Goal: Task Accomplishment & Management: Manage account settings

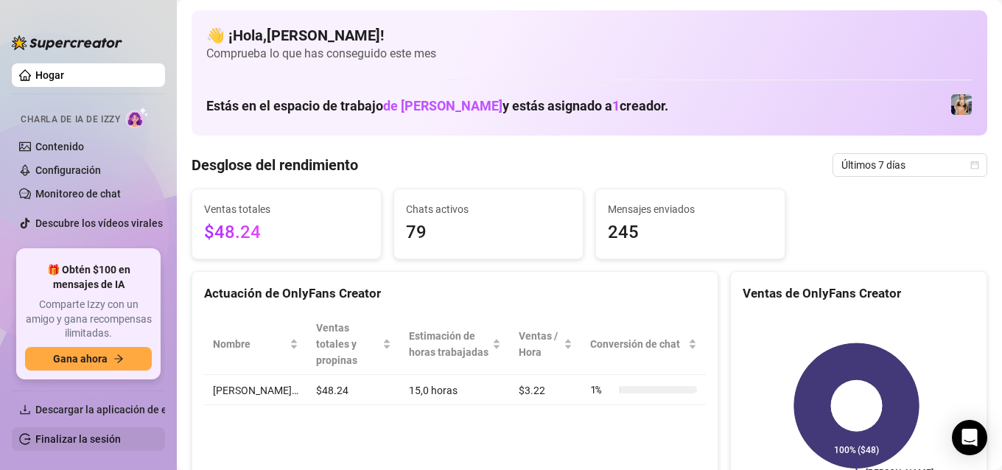
click at [92, 436] on link "Finalizar la sesión" at bounding box center [77, 439] width 85 height 12
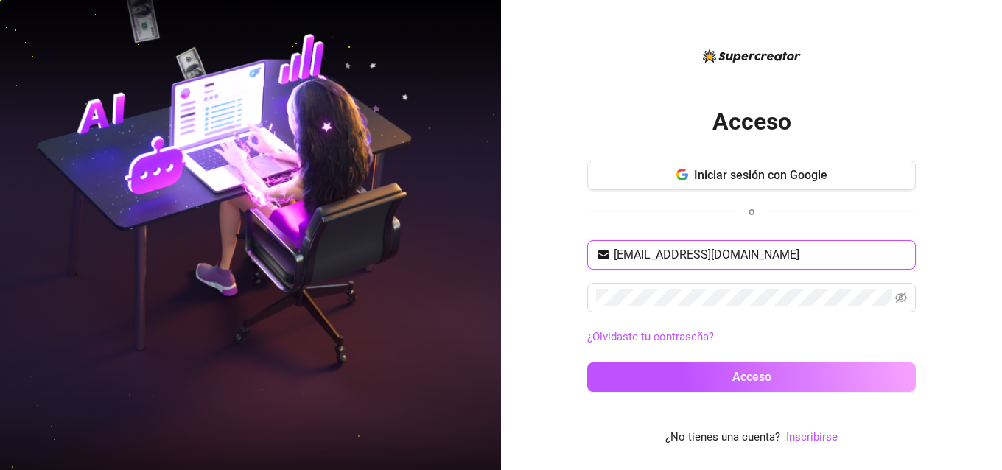
click at [841, 262] on input "[EMAIL_ADDRESS][DOMAIN_NAME]" at bounding box center [760, 255] width 293 height 18
click at [899, 295] on icon "ojo invisible" at bounding box center [901, 298] width 12 height 12
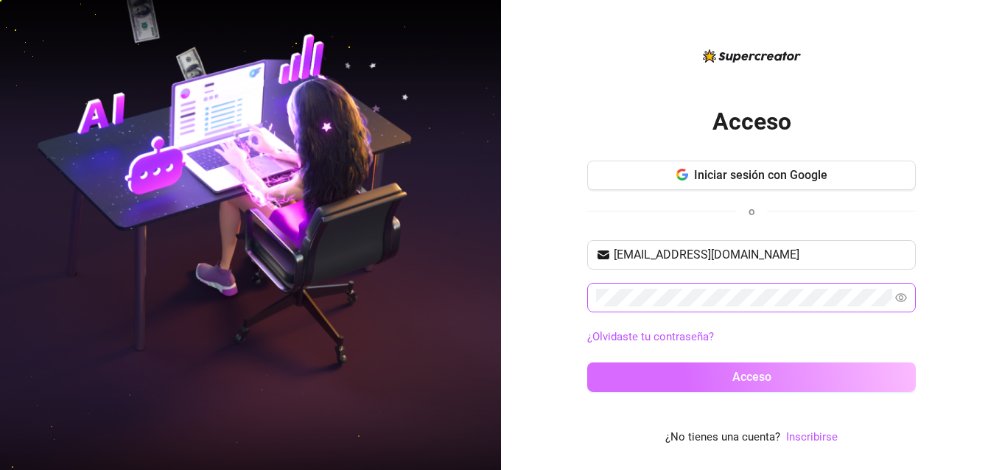
click at [741, 382] on font "Acceso" at bounding box center [751, 377] width 39 height 14
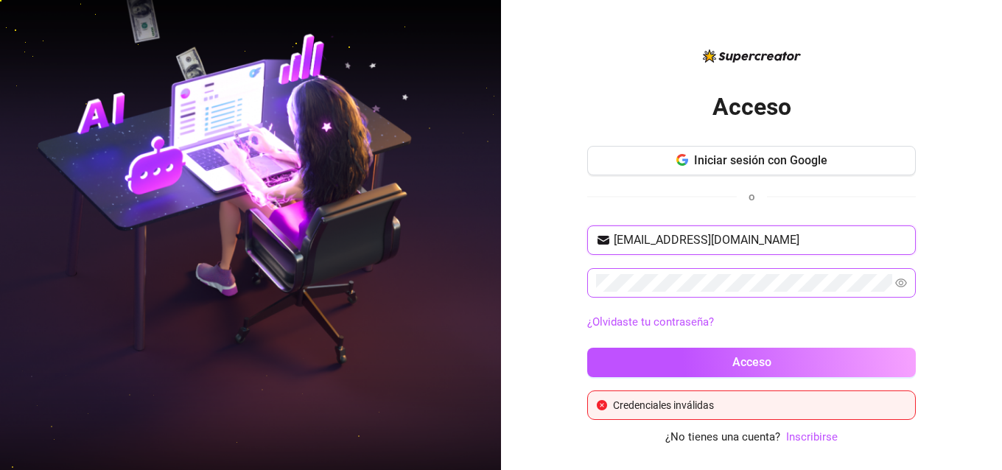
click at [809, 231] on input "[EMAIL_ADDRESS][DOMAIN_NAME]" at bounding box center [760, 240] width 293 height 18
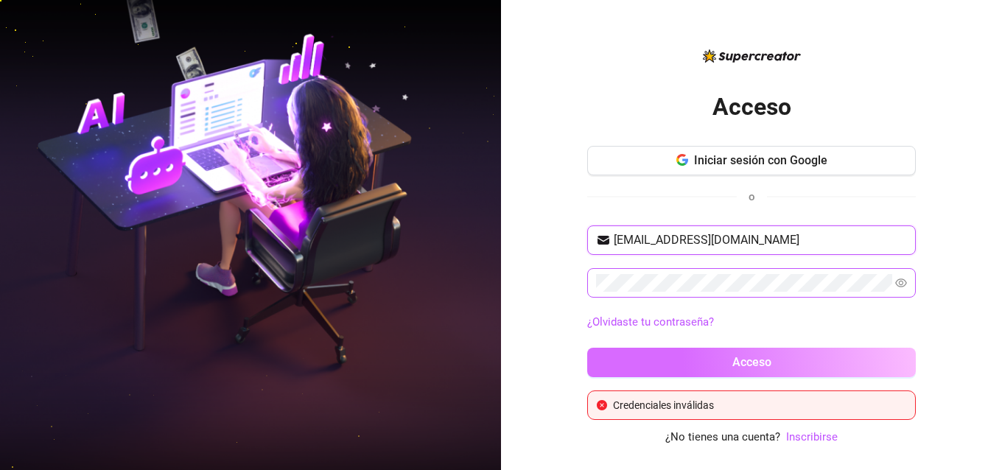
type input "[EMAIL_ADDRESS][DOMAIN_NAME]"
click at [711, 373] on button "Acceso" at bounding box center [751, 362] width 329 height 29
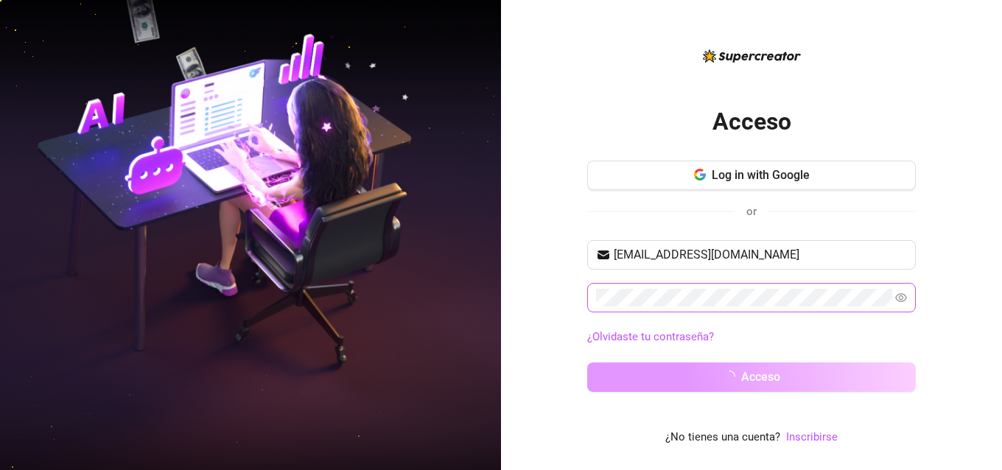
click at [711, 373] on button "Acceso" at bounding box center [751, 377] width 329 height 29
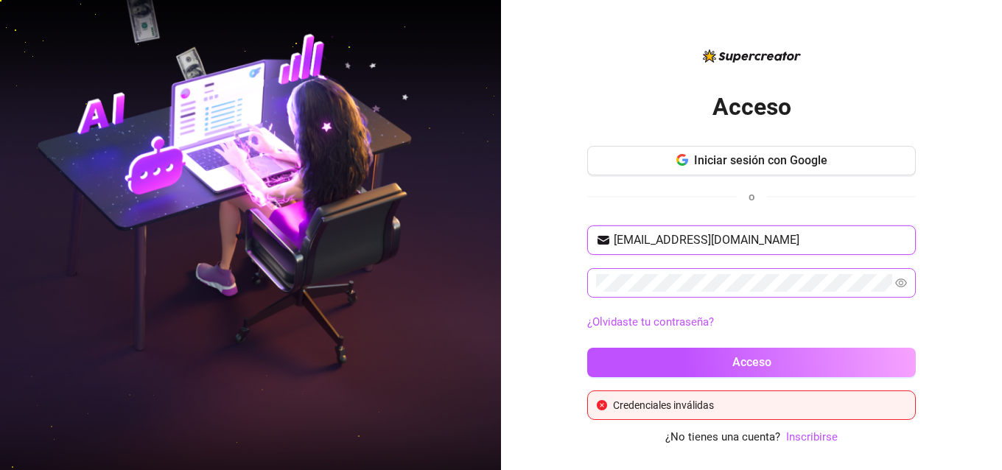
click at [829, 237] on input "[EMAIL_ADDRESS][DOMAIN_NAME]" at bounding box center [760, 240] width 293 height 18
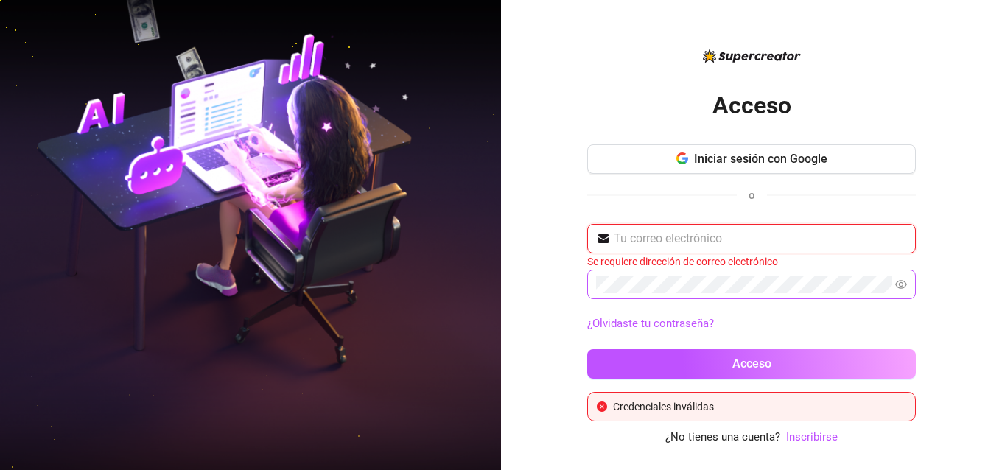
click at [662, 241] on input "text" at bounding box center [760, 239] width 293 height 18
paste input "[EMAIL_ADDRESS][DOMAIN_NAME]"
type input "[EMAIL_ADDRESS][DOMAIN_NAME]"
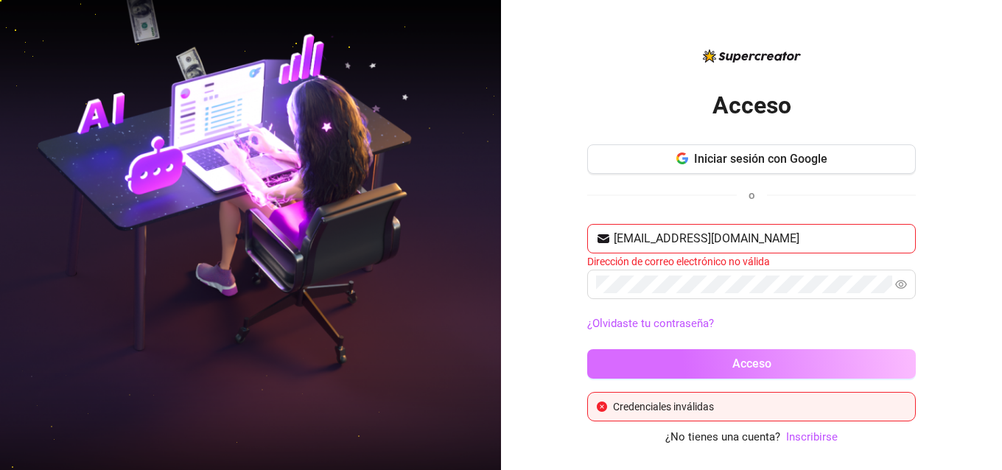
drag, startPoint x: 646, startPoint y: 383, endPoint x: 637, endPoint y: 374, distance: 13.0
click at [637, 374] on div "[EMAIL_ADDRESS][DOMAIN_NAME] Dirección de correo electrónico no válida ¿Olvidas…" at bounding box center [751, 308] width 329 height 168
click at [637, 374] on button "Acceso" at bounding box center [751, 363] width 329 height 29
click at [643, 355] on button "Acceso" at bounding box center [751, 363] width 329 height 29
click at [721, 360] on button "Acceso" at bounding box center [751, 363] width 329 height 29
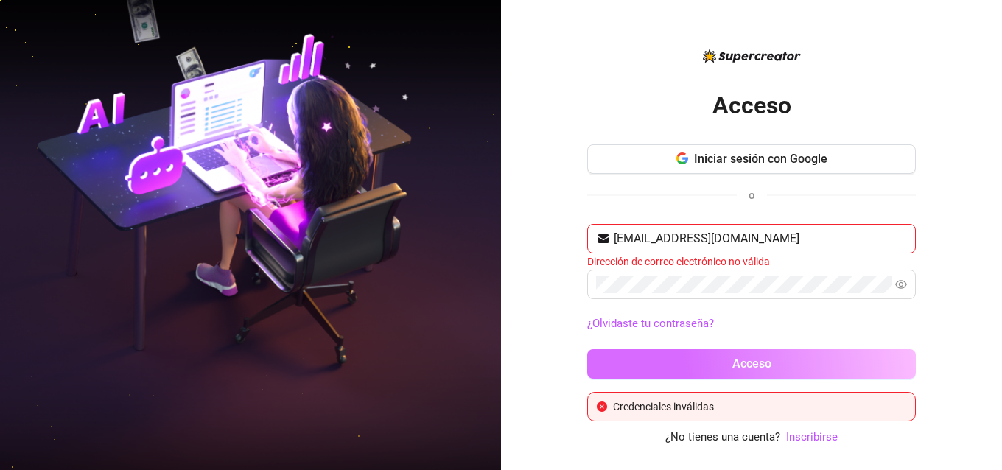
click at [676, 353] on button "Acceso" at bounding box center [751, 363] width 329 height 29
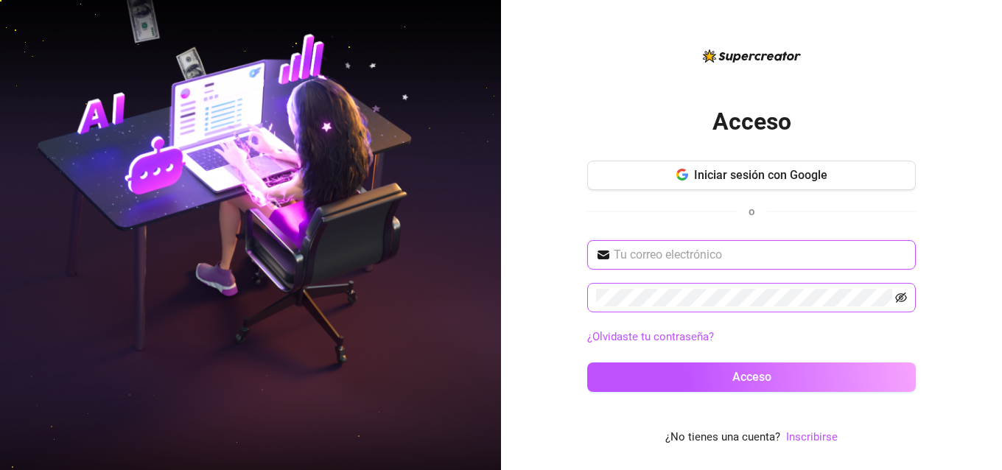
type input "[EMAIL_ADDRESS][DOMAIN_NAME]"
click at [901, 301] on icon "ojo invisible" at bounding box center [901, 298] width 12 height 12
click at [802, 250] on input "[EMAIL_ADDRESS][DOMAIN_NAME]" at bounding box center [760, 255] width 293 height 18
drag, startPoint x: 792, startPoint y: 256, endPoint x: 588, endPoint y: 250, distance: 204.2
click at [588, 250] on span "[EMAIL_ADDRESS][DOMAIN_NAME]" at bounding box center [751, 254] width 329 height 29
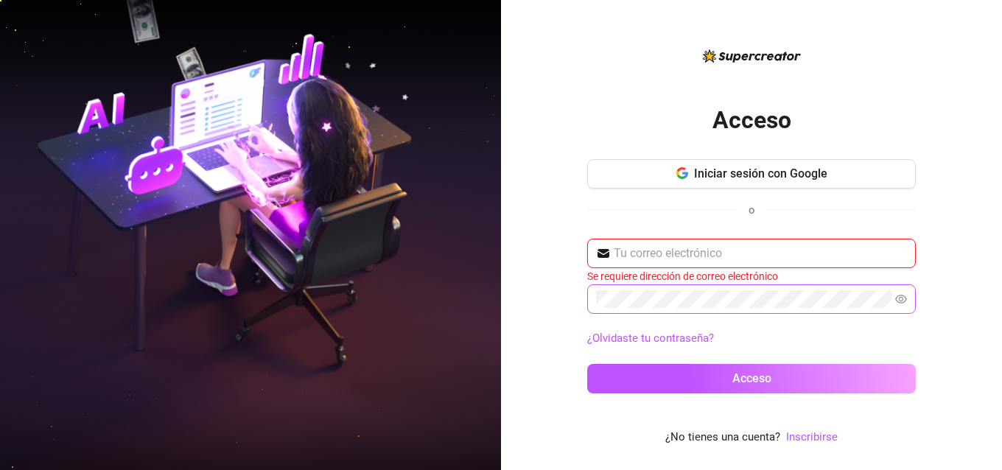
click at [681, 261] on input "text" at bounding box center [760, 254] width 293 height 18
click at [742, 262] on input "text" at bounding box center [760, 254] width 293 height 18
paste input "[EMAIL_ADDRESS][DOMAIN_NAME]"
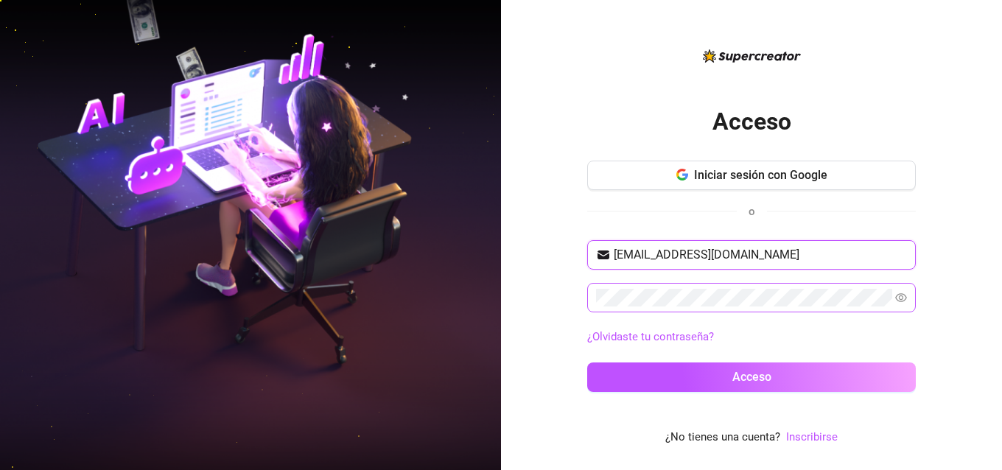
type input "[EMAIL_ADDRESS][DOMAIN_NAME]"
click at [587, 363] on button "Acceso" at bounding box center [751, 377] width 329 height 29
